Goal: Task Accomplishment & Management: Complete application form

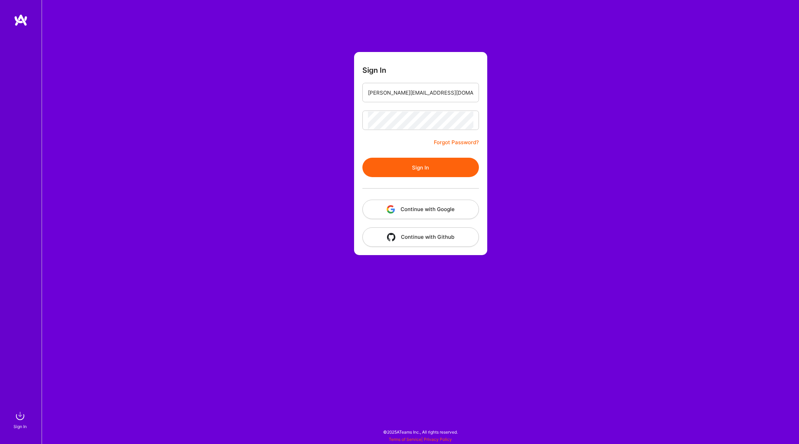
click at [427, 164] on button "Sign In" at bounding box center [420, 167] width 117 height 19
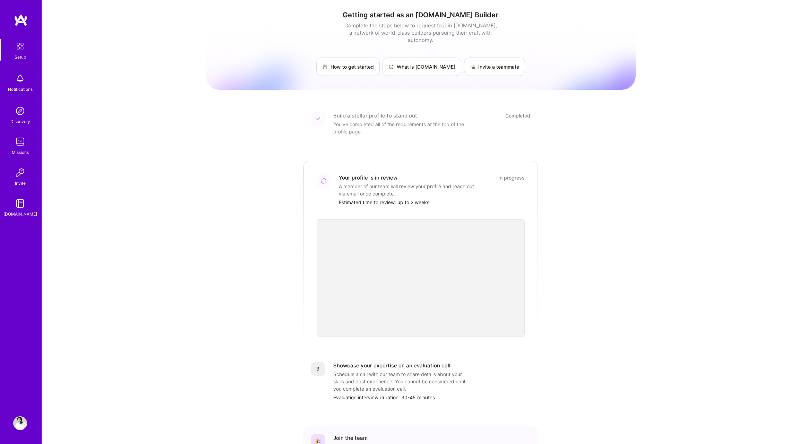
click at [22, 428] on img at bounding box center [20, 424] width 14 height 14
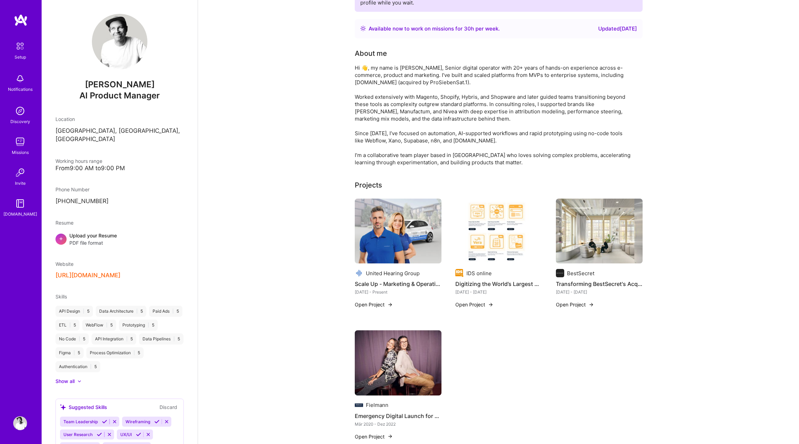
scroll to position [78, 0]
click at [22, 47] on img at bounding box center [20, 46] width 15 height 15
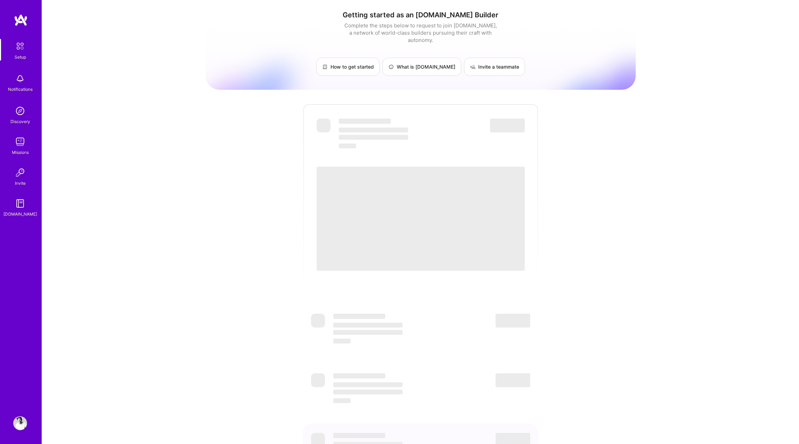
click at [23, 22] on img at bounding box center [21, 20] width 14 height 12
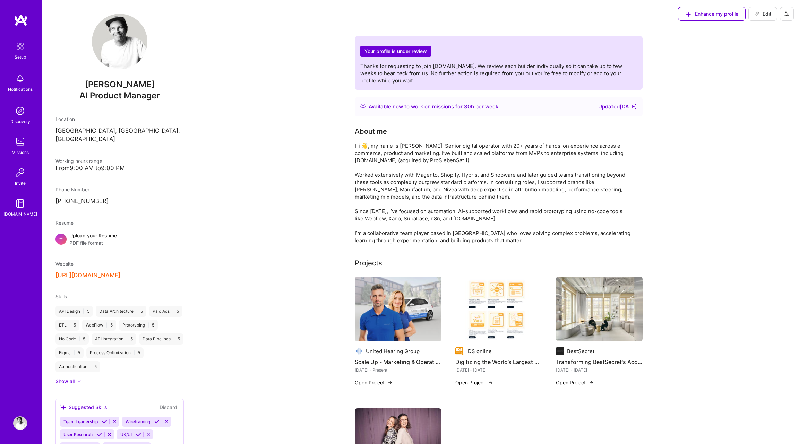
click at [27, 52] on img at bounding box center [20, 46] width 15 height 15
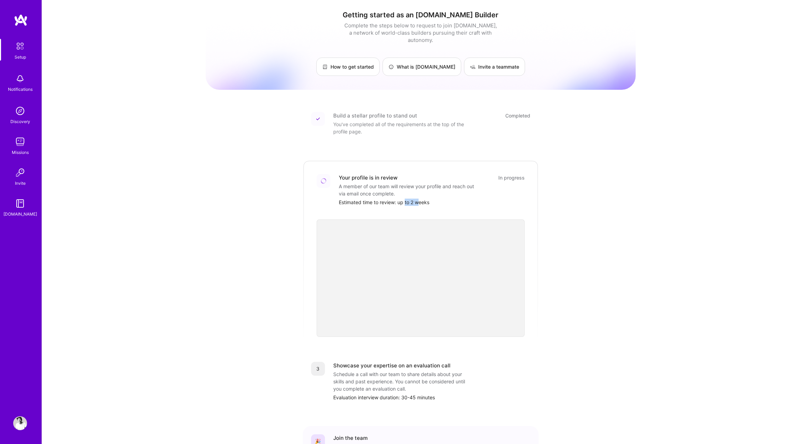
drag, startPoint x: 409, startPoint y: 197, endPoint x: 418, endPoint y: 197, distance: 8.7
click at [418, 199] on div "Estimated time to review: up to 2 weeks" at bounding box center [432, 202] width 186 height 7
click at [256, 214] on div "Getting started as an [DOMAIN_NAME] Builder Complete the steps below to request…" at bounding box center [421, 256] width 430 height 502
drag, startPoint x: 425, startPoint y: 178, endPoint x: 445, endPoint y: 179, distance: 19.8
click at [445, 183] on div "A member of our team will review your profile and reach out via email once comp…" at bounding box center [408, 190] width 139 height 15
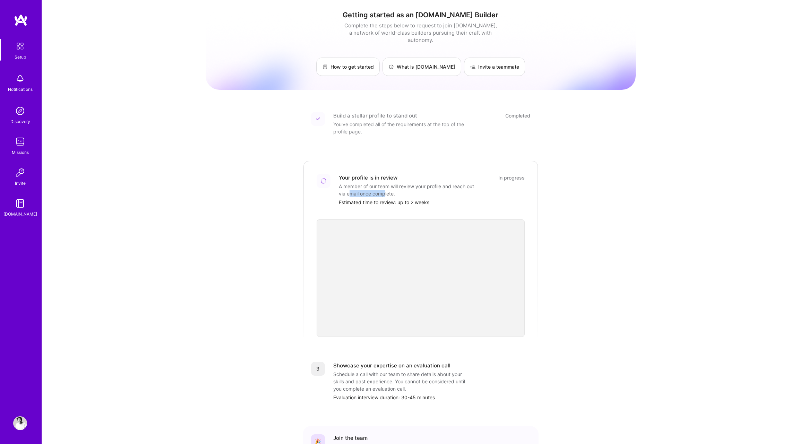
drag, startPoint x: 350, startPoint y: 187, endPoint x: 384, endPoint y: 187, distance: 34.3
click at [384, 187] on div "A member of our team will review your profile and reach out via email once comp…" at bounding box center [408, 190] width 139 height 15
click at [118, 123] on div "Getting started as an [DOMAIN_NAME] Builder Complete the steps below to request…" at bounding box center [420, 256] width 757 height 512
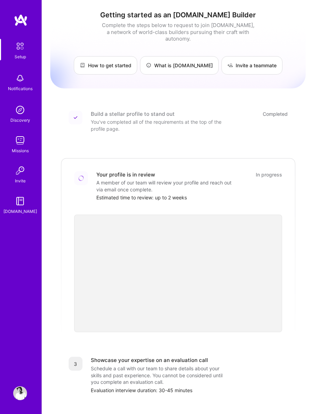
click at [19, 399] on img at bounding box center [20, 393] width 14 height 14
